Goal: Task Accomplishment & Management: Complete application form

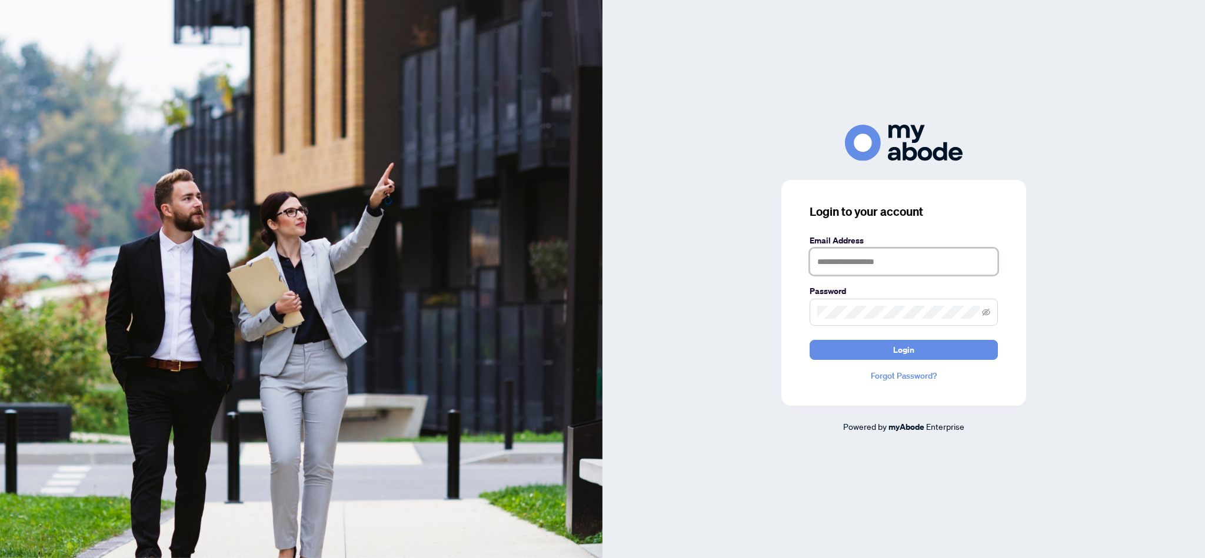
click at [832, 269] on input "text" at bounding box center [903, 261] width 188 height 27
type input "**********"
click at [911, 354] on span "Login" at bounding box center [903, 350] width 21 height 19
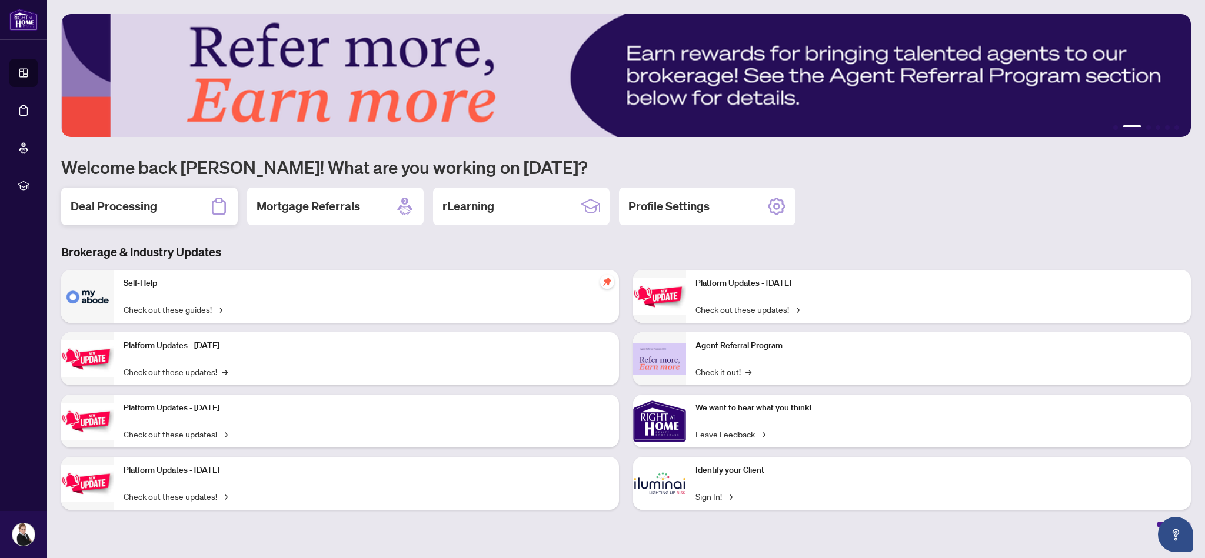
click at [188, 208] on div "Deal Processing" at bounding box center [149, 207] width 176 height 38
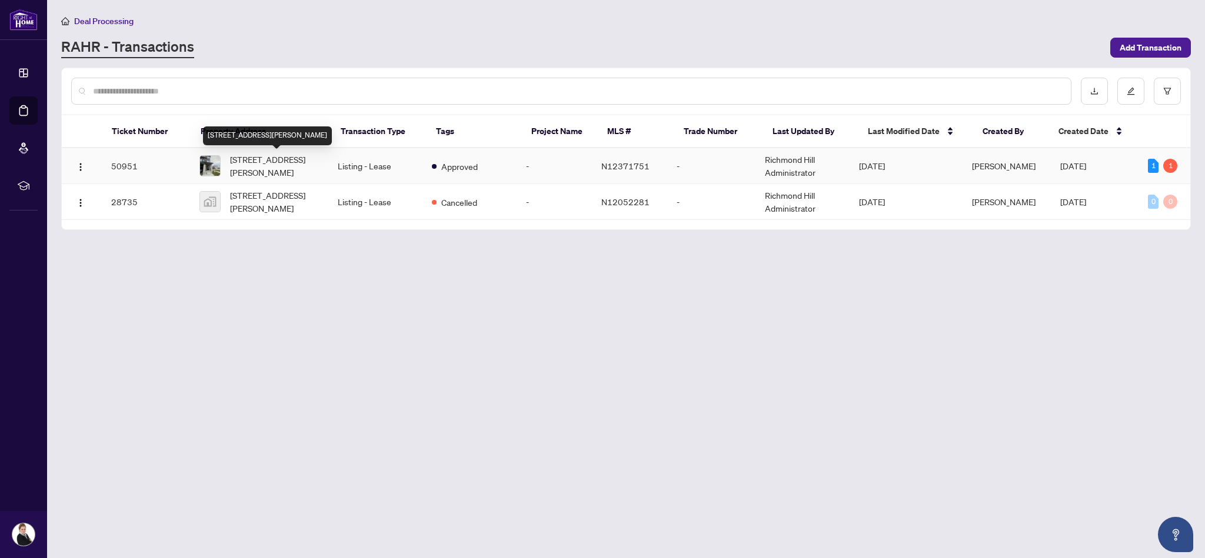
click at [244, 168] on span "[STREET_ADDRESS][PERSON_NAME]" at bounding box center [274, 166] width 89 height 26
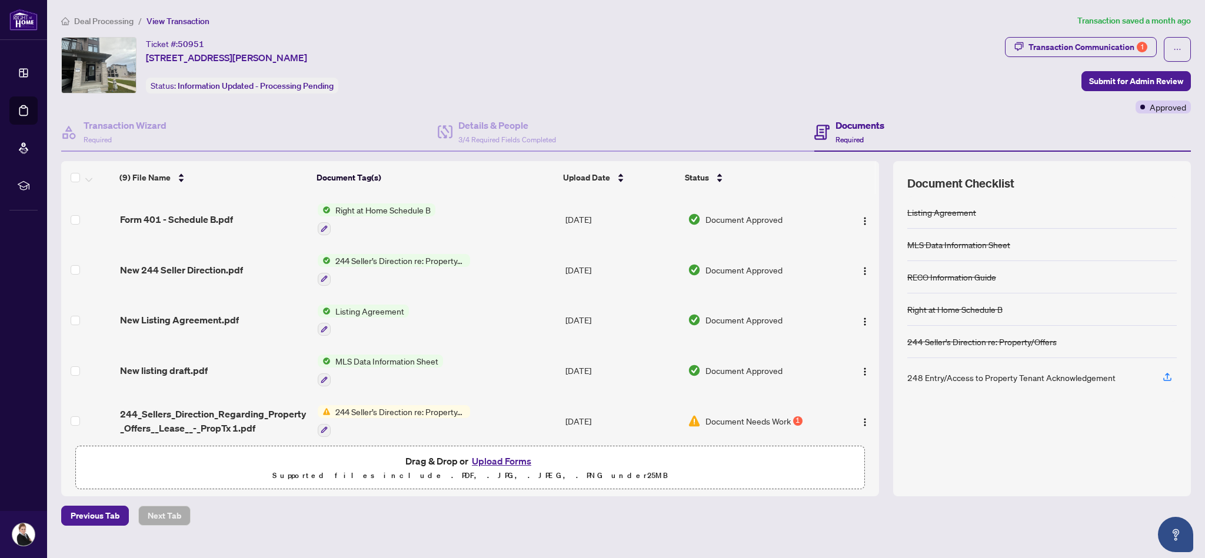
click at [511, 463] on button "Upload Forms" at bounding box center [501, 461] width 66 height 15
click at [497, 462] on button "Upload Forms" at bounding box center [501, 461] width 66 height 15
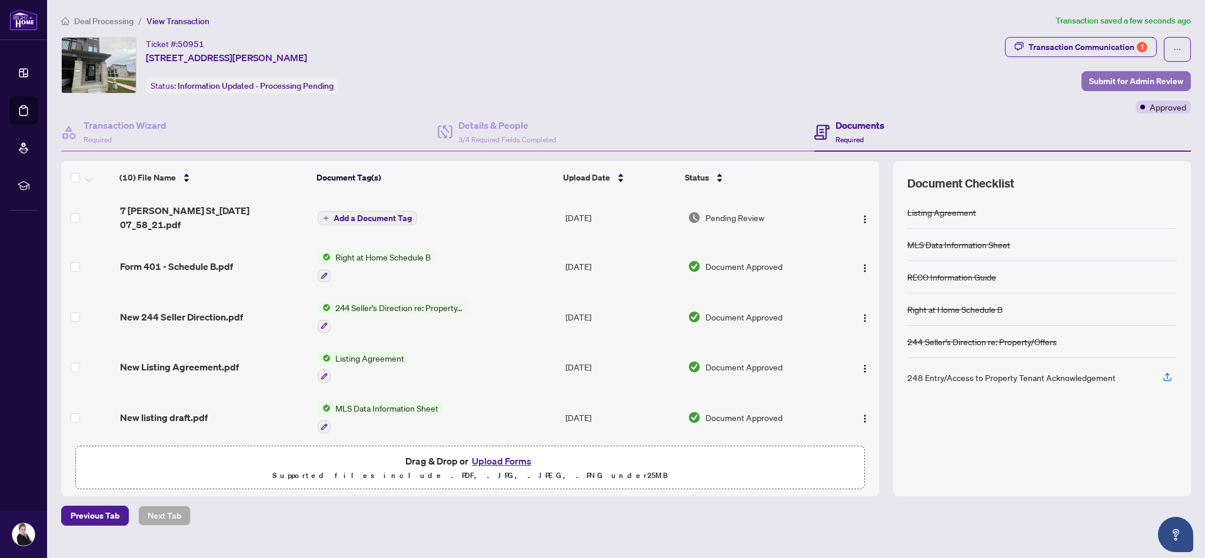
click at [1115, 81] on span "Submit for Admin Review" at bounding box center [1136, 81] width 94 height 19
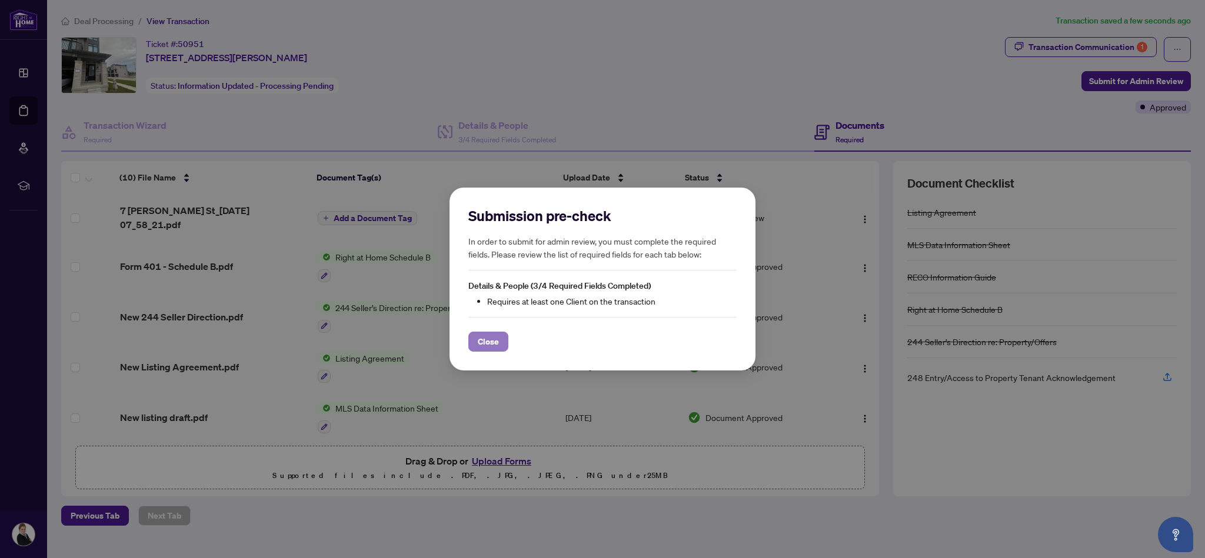
click at [488, 344] on span "Close" at bounding box center [488, 341] width 21 height 19
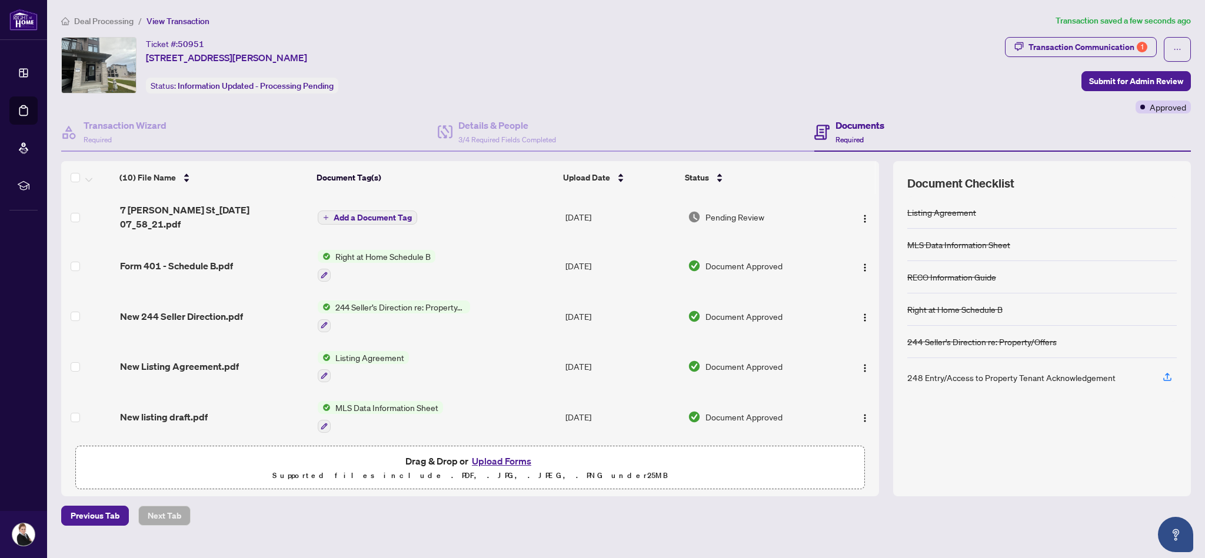
scroll to position [2, 0]
click at [382, 212] on span "Add a Document Tag" at bounding box center [373, 216] width 78 height 8
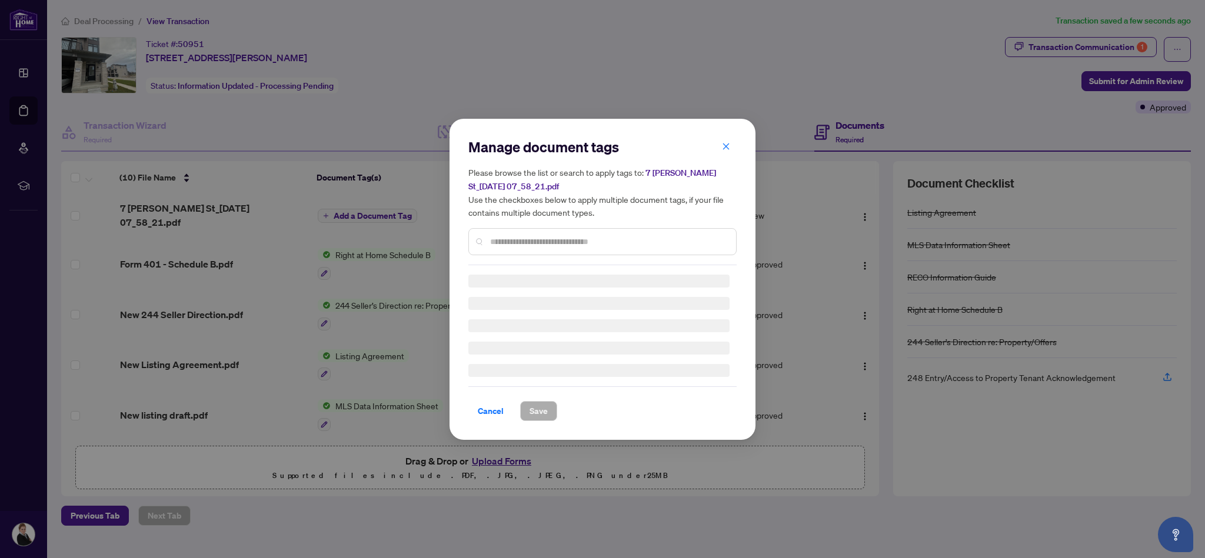
click at [382, 210] on div "Manage document tags Please browse the list or search to apply tags to: 7 [PERS…" at bounding box center [602, 279] width 1205 height 558
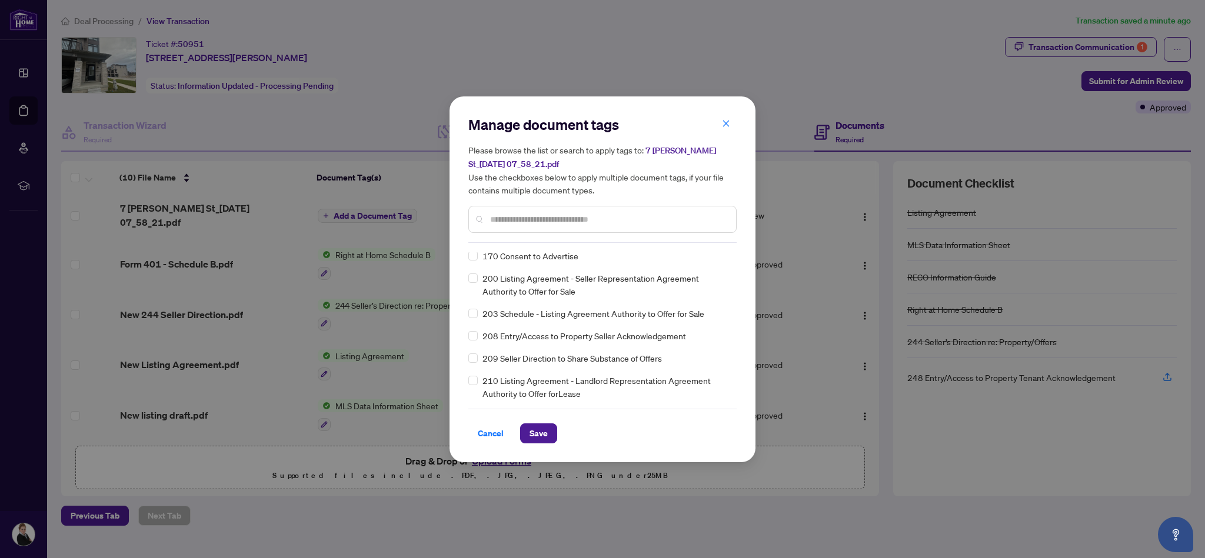
scroll to position [0, 0]
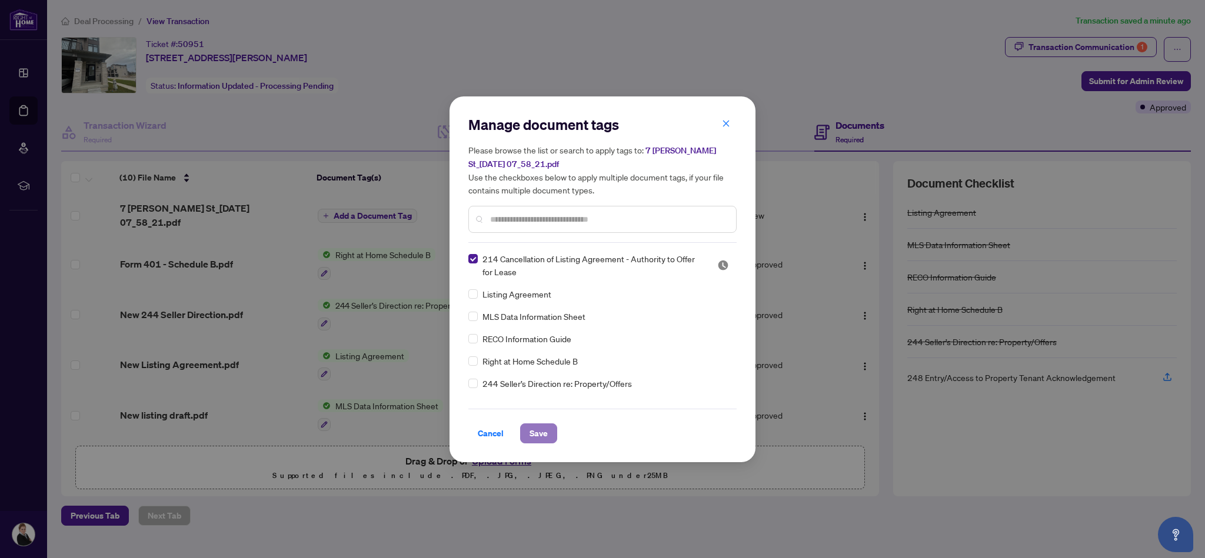
click at [541, 436] on span "Save" at bounding box center [538, 433] width 18 height 19
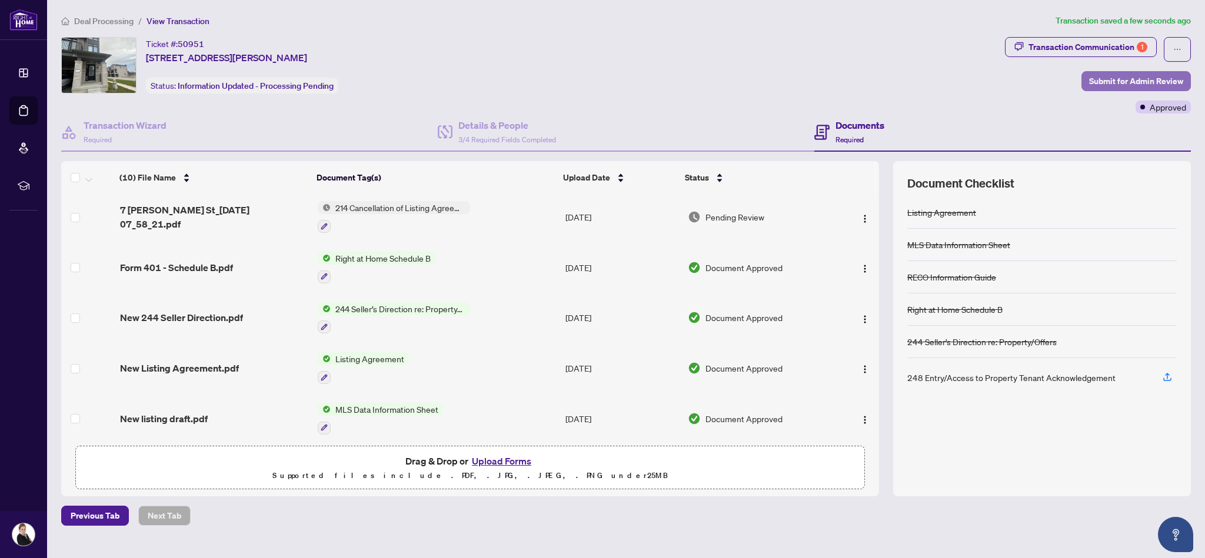
click at [1115, 82] on span "Submit for Admin Review" at bounding box center [1136, 81] width 94 height 19
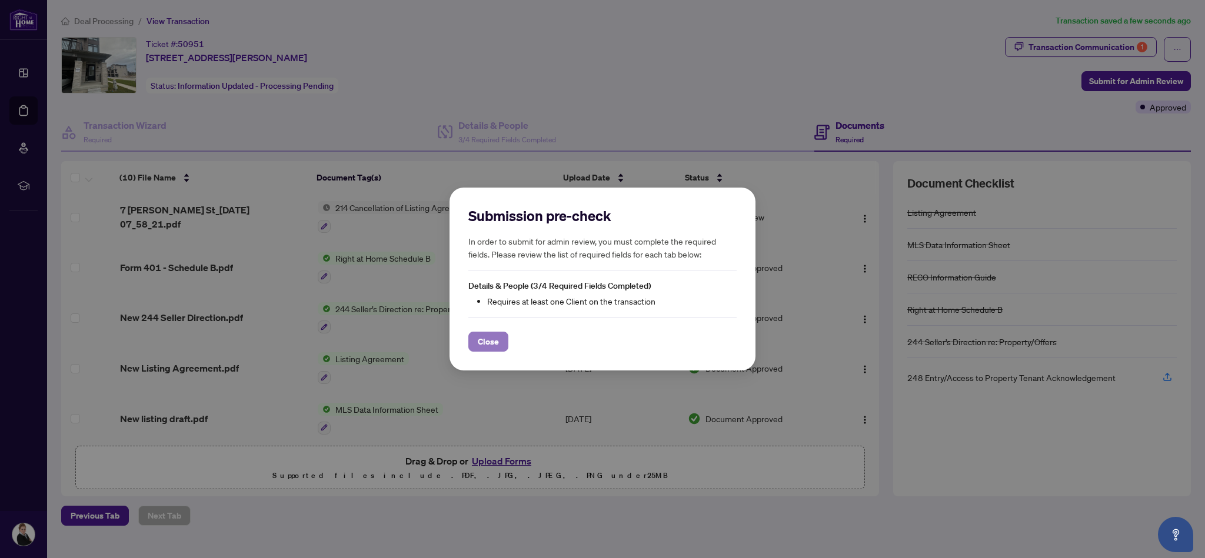
click at [491, 344] on span "Close" at bounding box center [488, 341] width 21 height 19
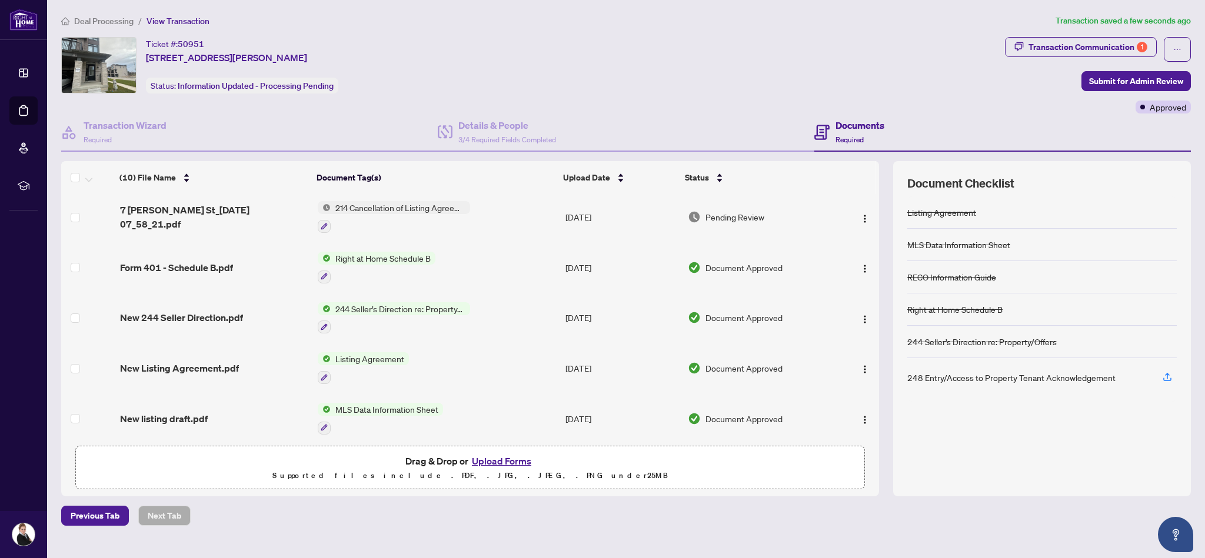
click at [394, 208] on span "214 Cancellation of Listing Agreement - Authority to Offer for Lease" at bounding box center [400, 207] width 139 height 13
click at [392, 274] on span "214 Cancellation of Listing Agreement - Authority to Offer for Lease" at bounding box center [399, 271] width 175 height 26
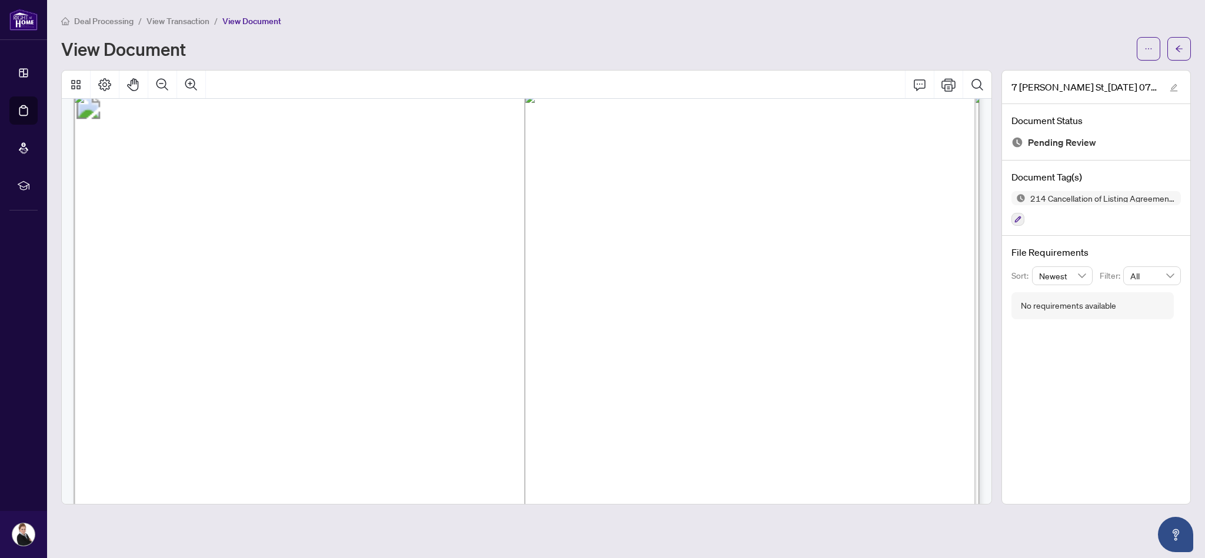
scroll to position [19, 0]
click at [1178, 49] on icon "arrow-left" at bounding box center [1178, 48] width 7 height 6
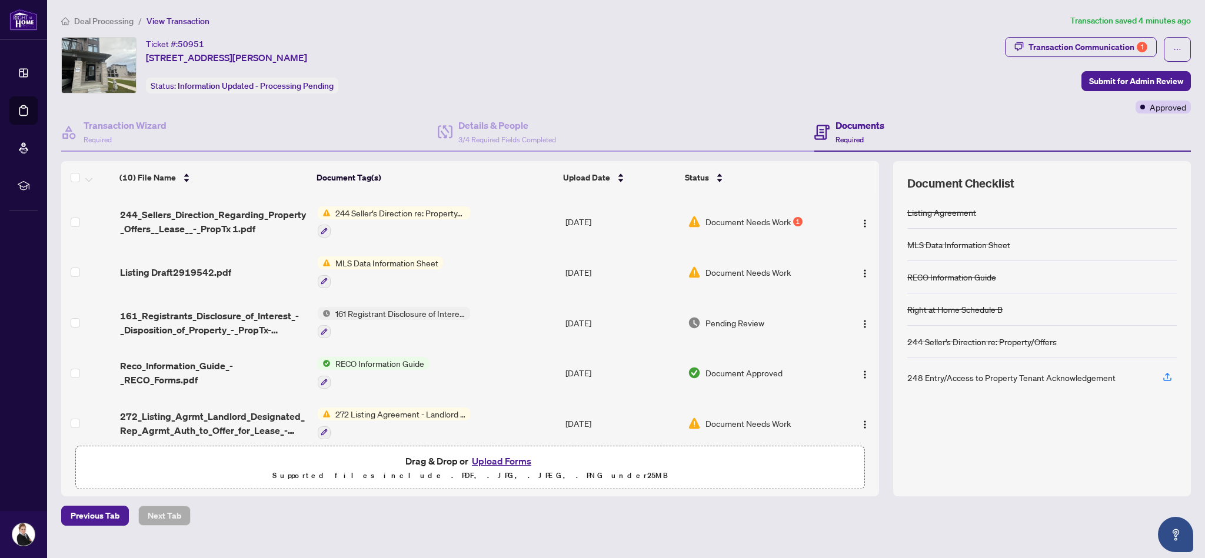
scroll to position [254, 0]
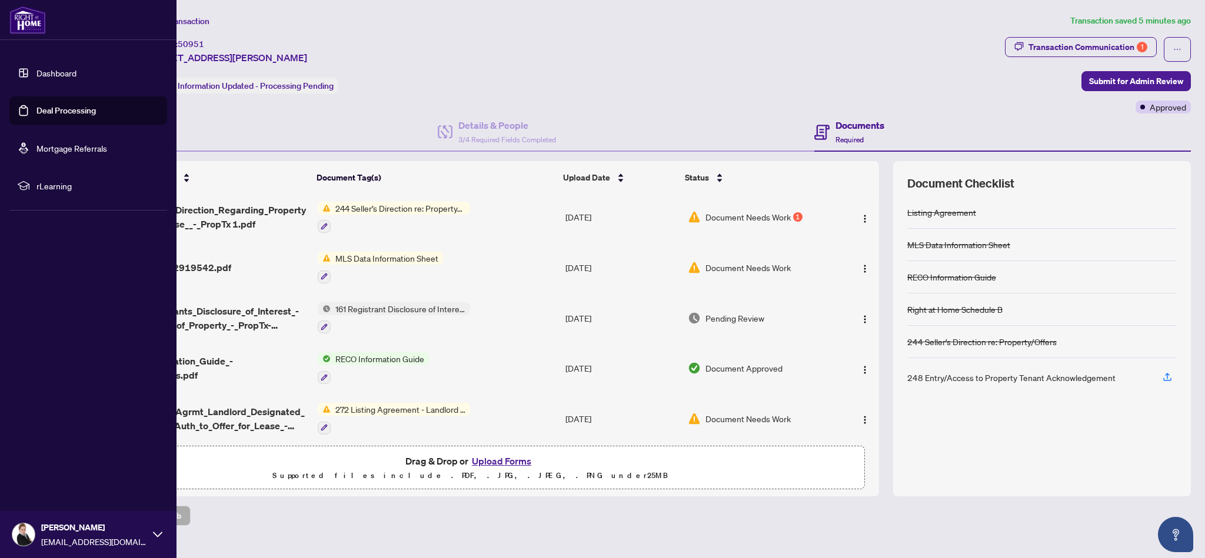
click at [37, 75] on link "Dashboard" at bounding box center [56, 73] width 40 height 11
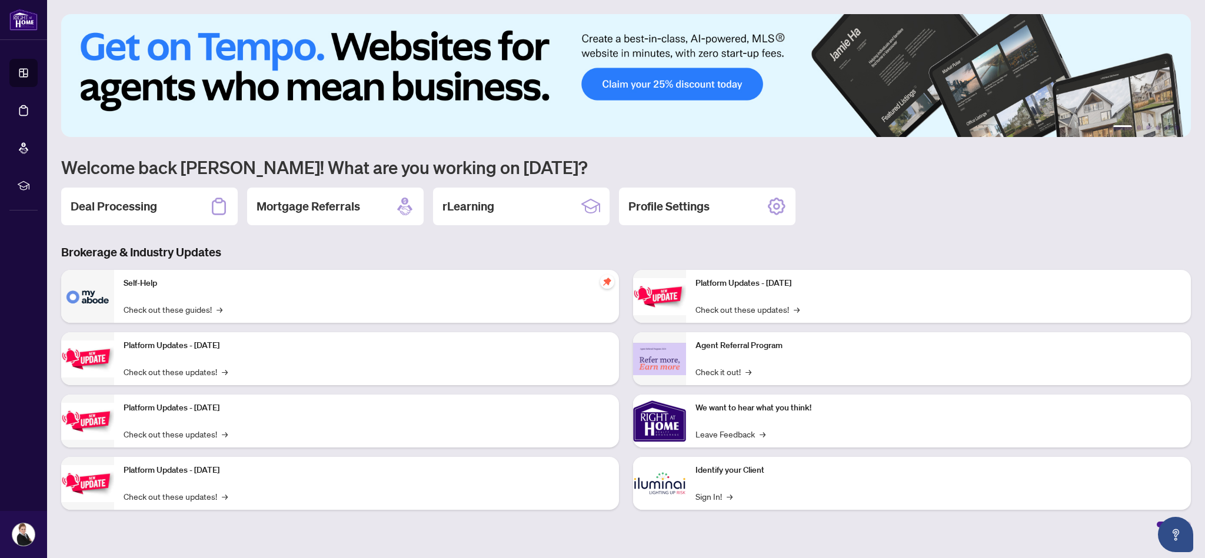
click at [771, 302] on div "Platform Updates - [DATE] Check out these updates! →" at bounding box center [938, 296] width 505 height 53
click at [761, 301] on div "Platform Updates - [DATE] Check out these updates! →" at bounding box center [938, 296] width 505 height 53
click at [757, 355] on div "Agent Referral Program Check it out! →" at bounding box center [938, 358] width 505 height 53
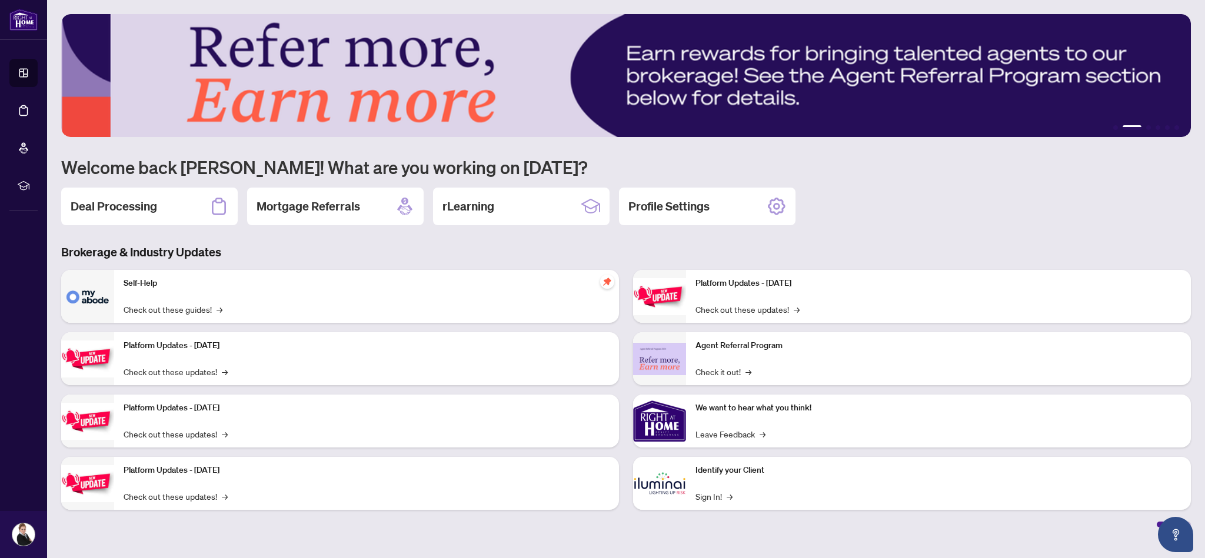
click at [212, 353] on div "Platform Updates - [DATE] Check out these updates! →" at bounding box center [366, 358] width 505 height 53
click at [201, 375] on link "Check out these updates! →" at bounding box center [176, 371] width 104 height 13
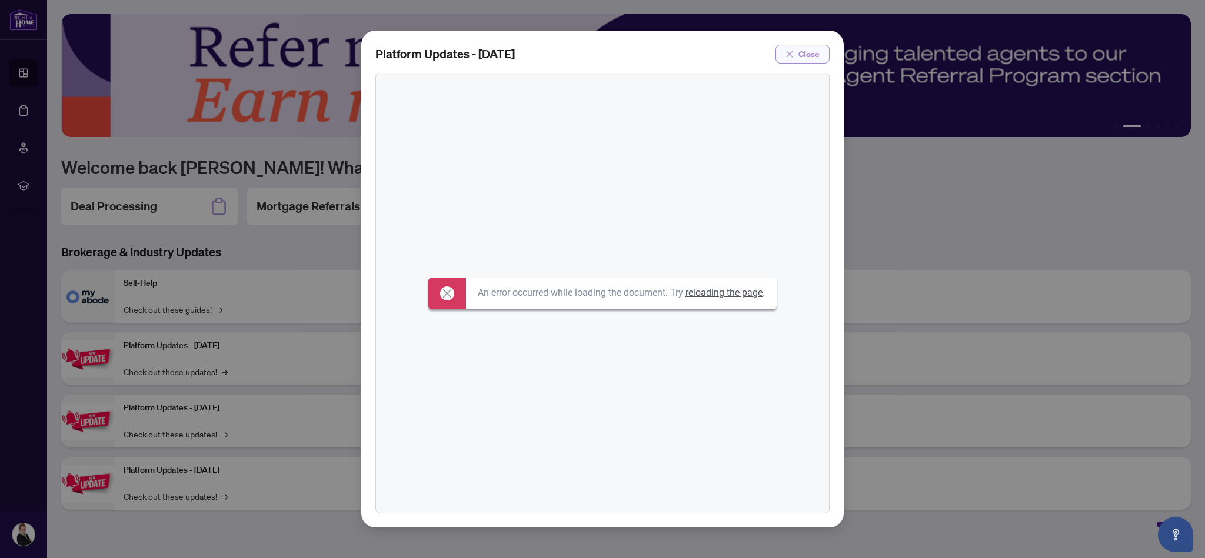
click at [810, 55] on span "Close" at bounding box center [808, 54] width 21 height 19
